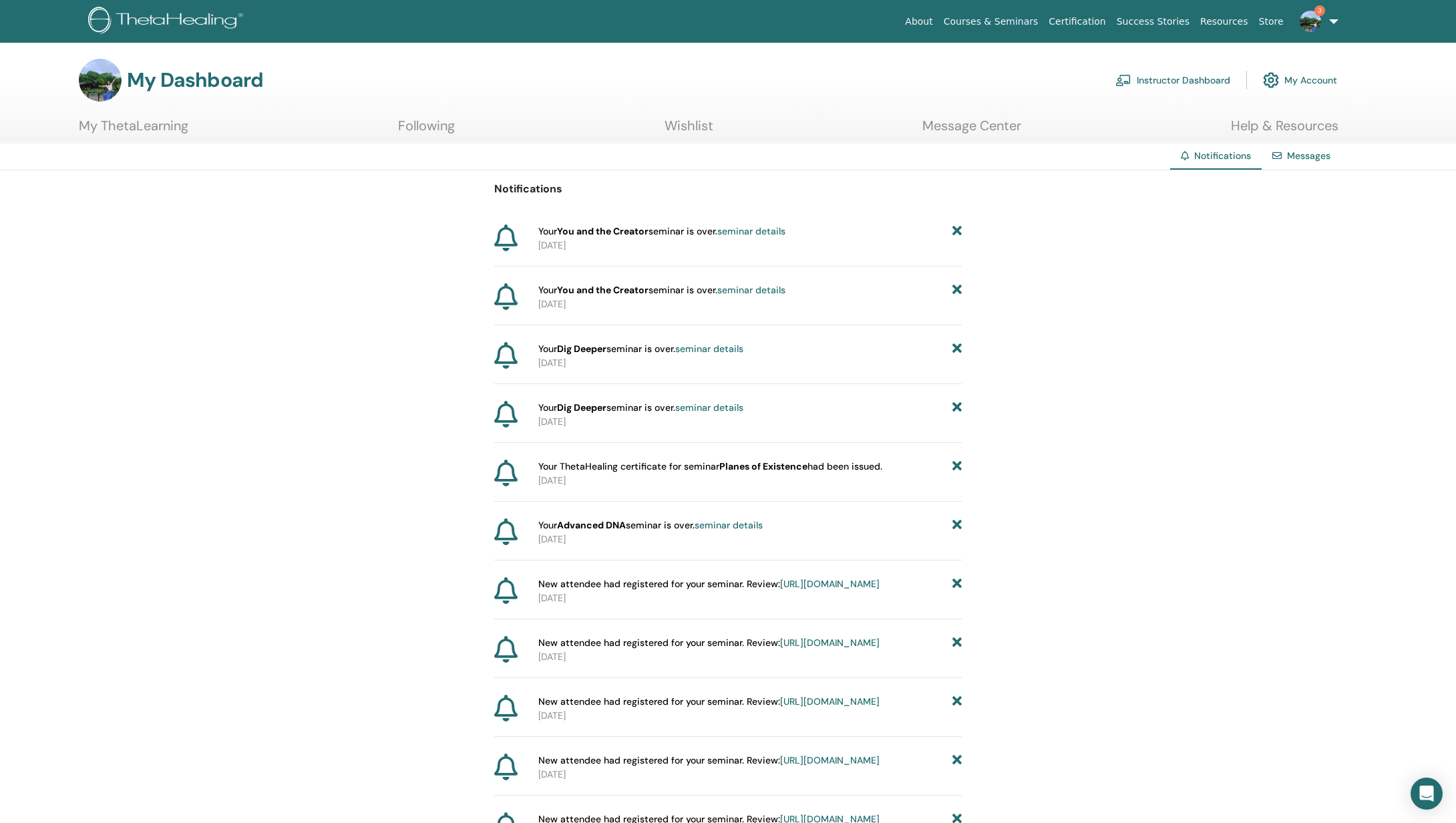
click at [1319, 30] on link "3" at bounding box center [1316, 21] width 55 height 42
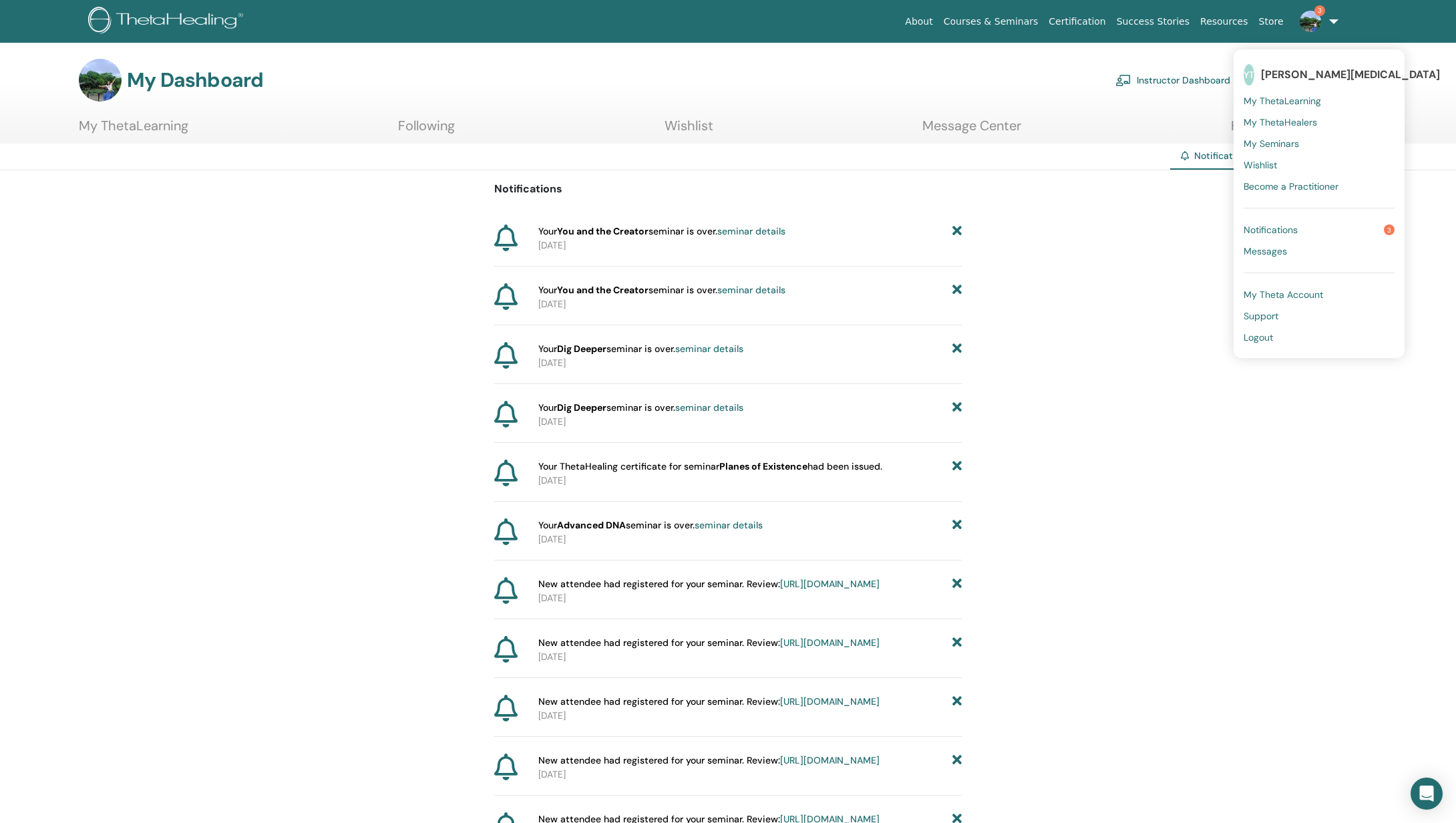
click at [1286, 230] on span "Notifications" at bounding box center [1271, 229] width 54 height 12
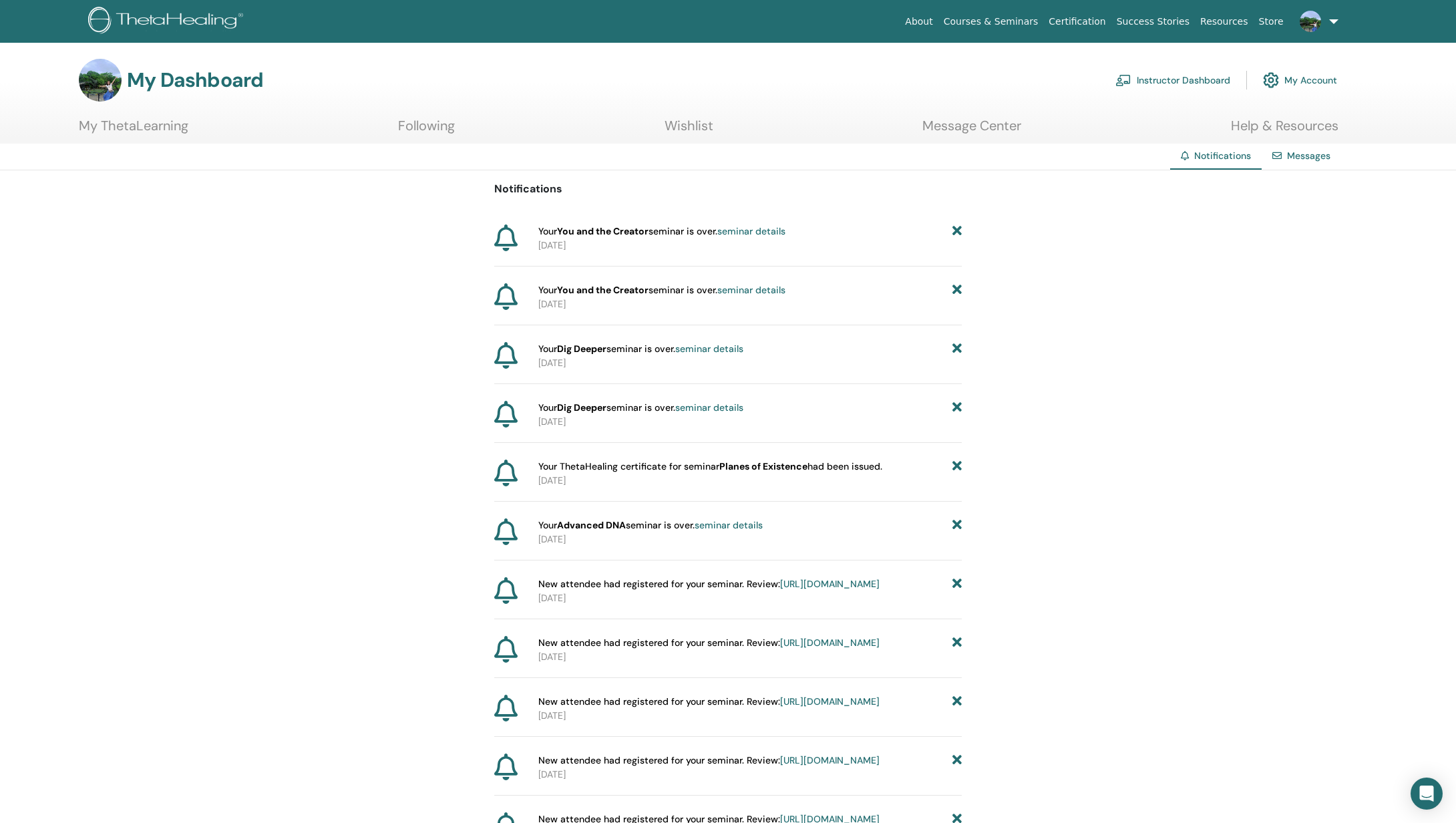
click at [420, 126] on link "Following" at bounding box center [427, 130] width 57 height 26
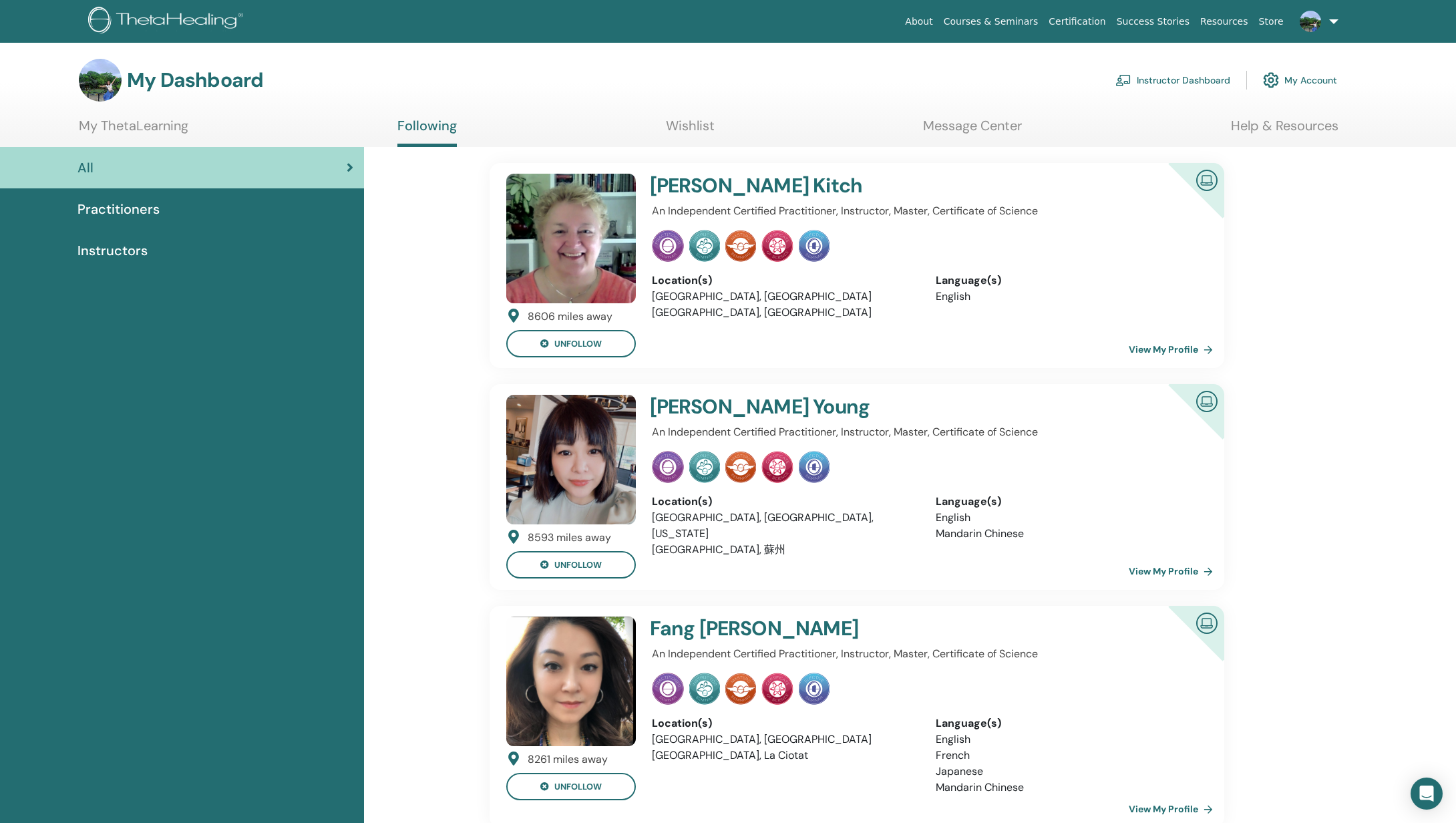
click at [1229, 20] on link "Resources" at bounding box center [1224, 21] width 59 height 25
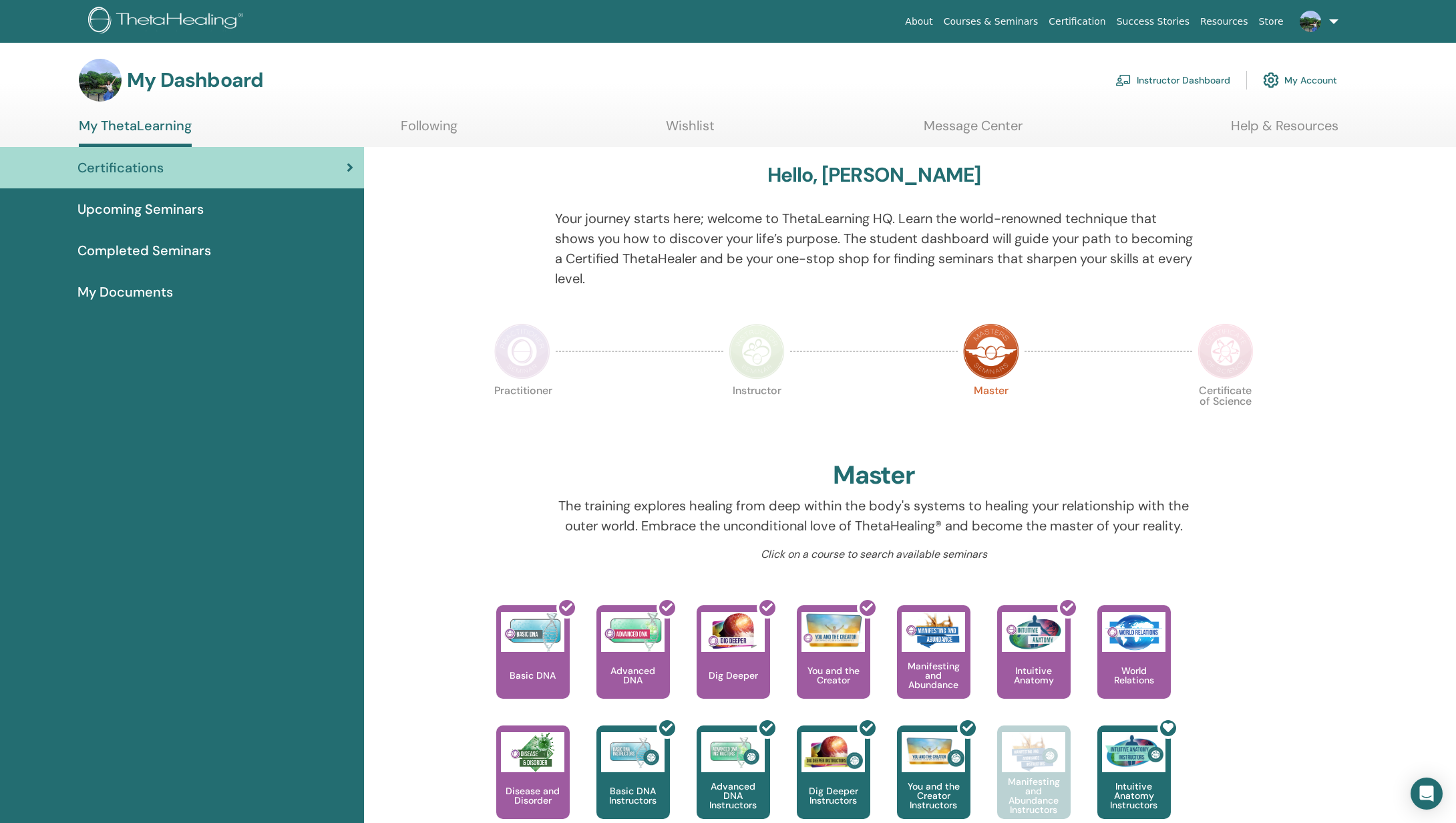
click at [985, 115] on section "My Dashboard Instructor Dashboard My Account My ThetaLearning Following Wishlis…" at bounding box center [728, 103] width 1456 height 88
click at [981, 119] on link "Message Center" at bounding box center [974, 130] width 99 height 26
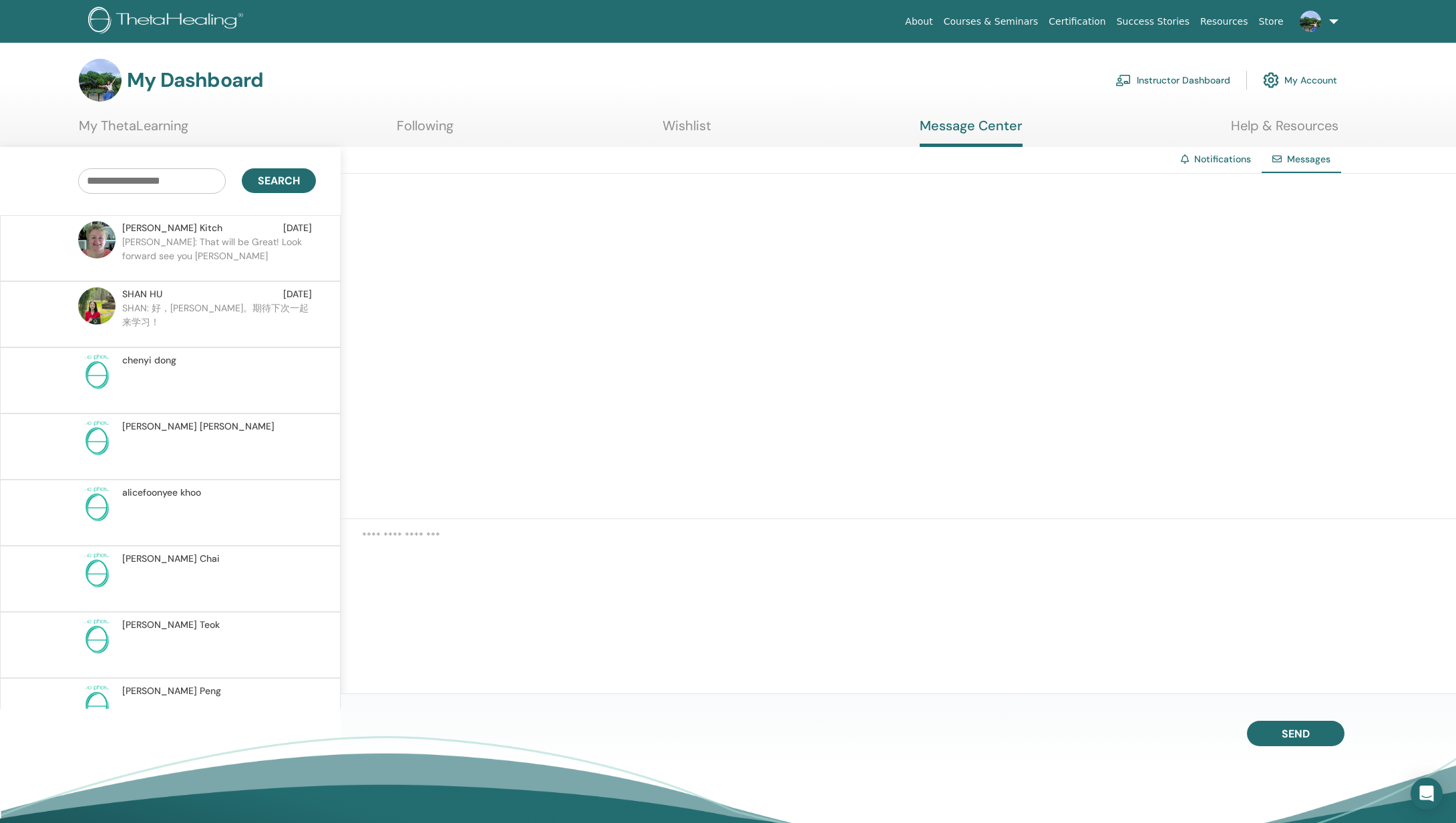
click at [1243, 123] on link "Help & Resources" at bounding box center [1285, 130] width 108 height 26
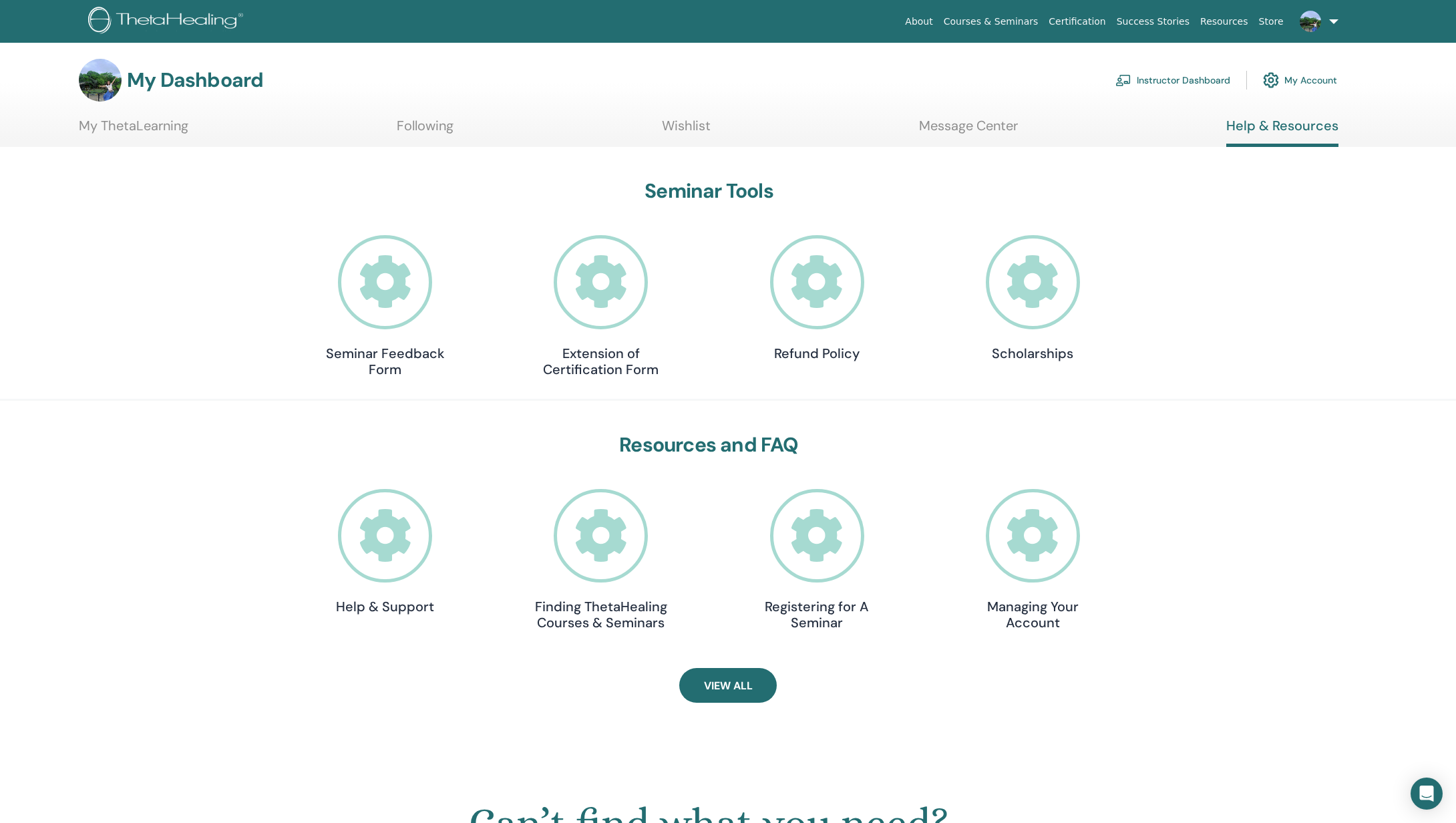
click at [137, 123] on link "My ThetaLearning" at bounding box center [133, 130] width 110 height 26
click at [1040, 292] on icon at bounding box center [1033, 282] width 94 height 94
